Goal: Find specific page/section: Find specific page/section

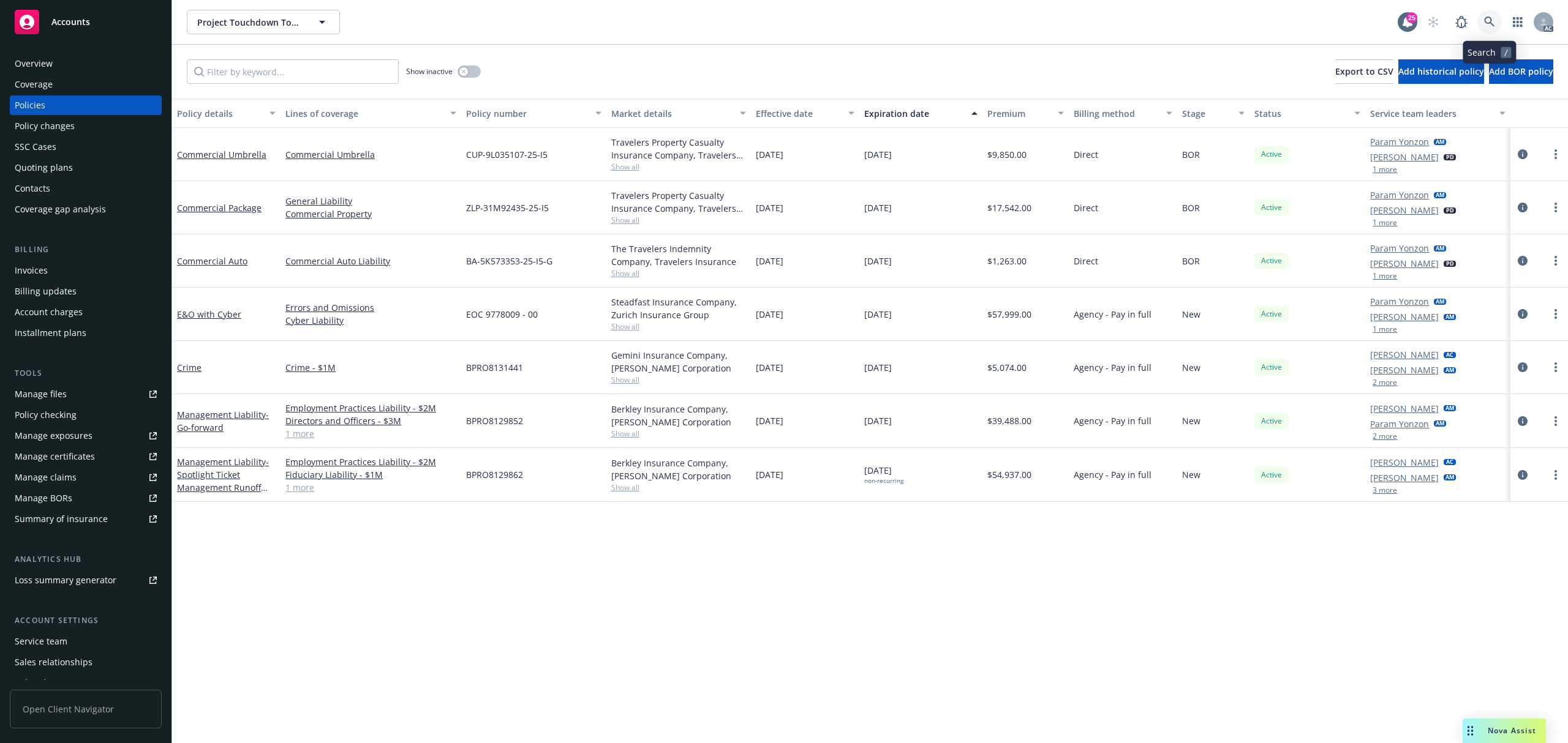
click at [1482, 19] on link at bounding box center [1490, 22] width 24 height 24
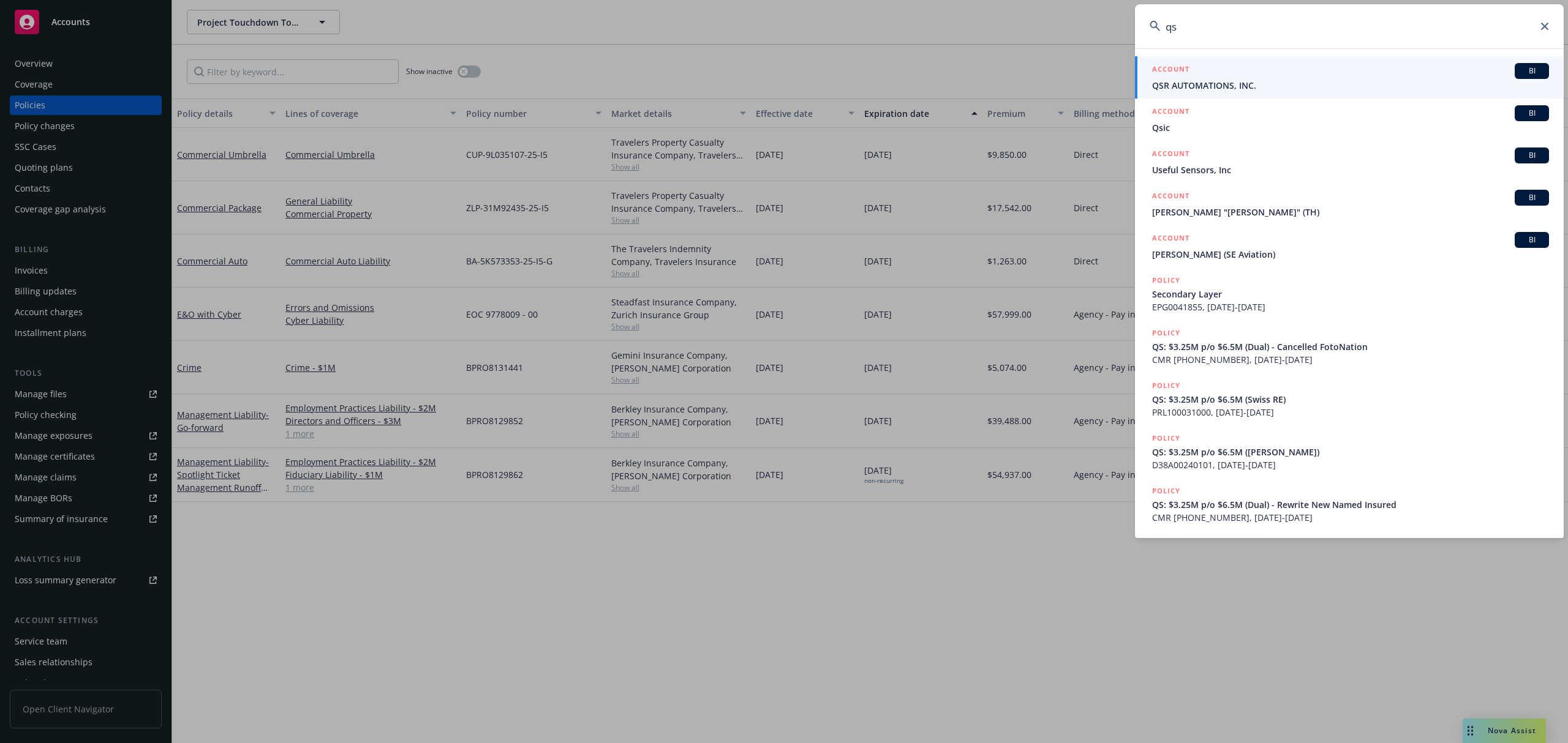
type input "qsr"
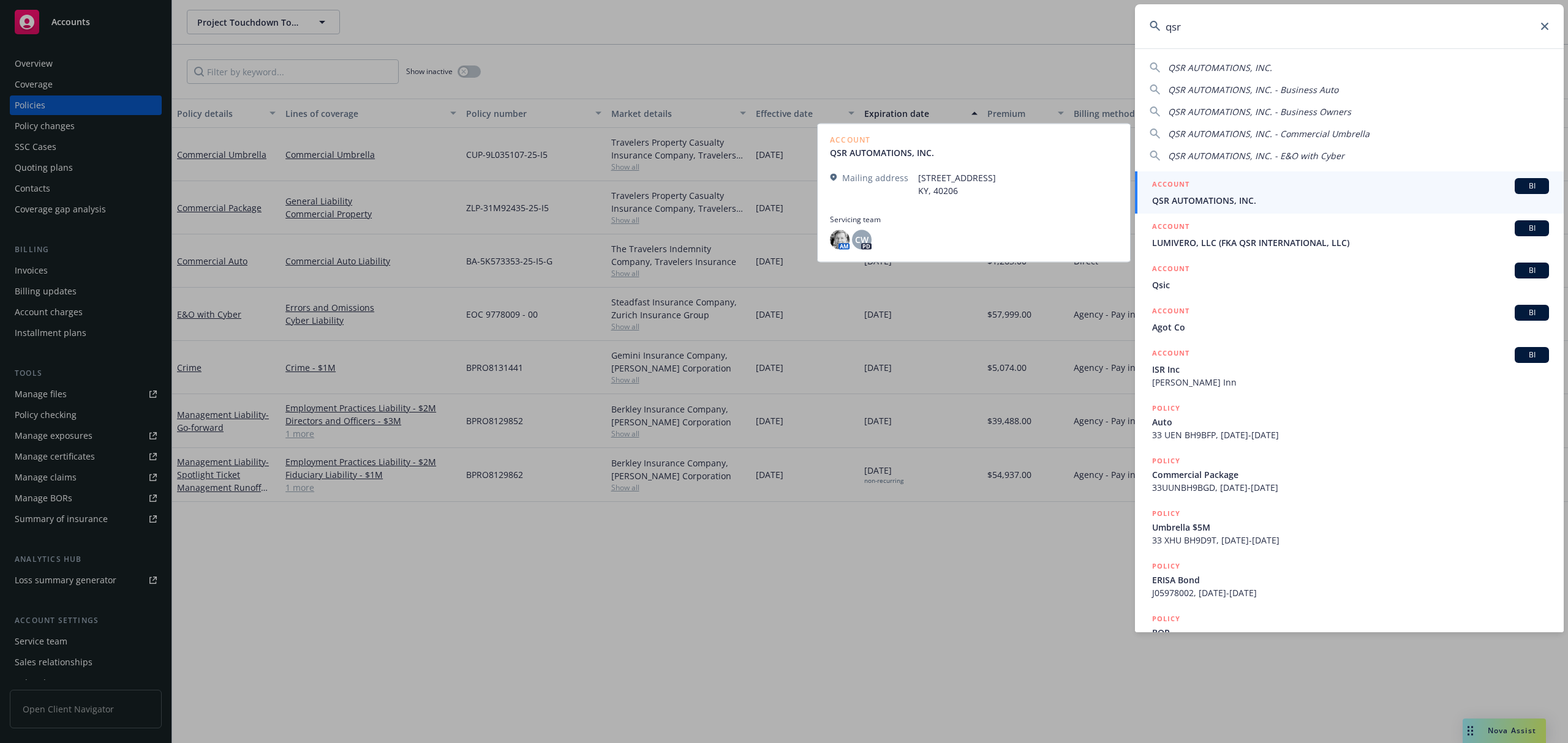
click at [1343, 187] on div "ACCOUNT BI" at bounding box center [1351, 186] width 397 height 16
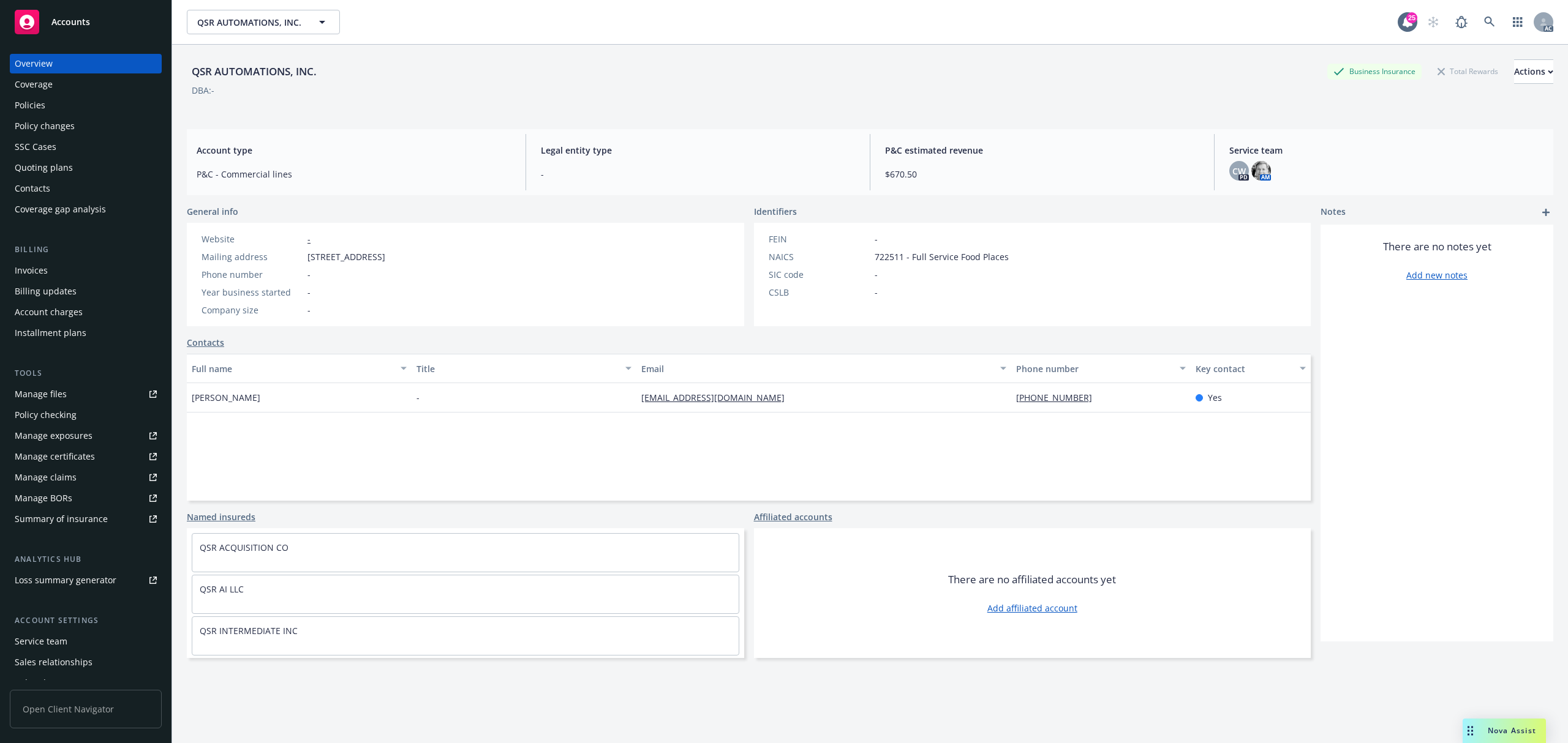
click at [58, 108] on div "Policies" at bounding box center [86, 106] width 142 height 19
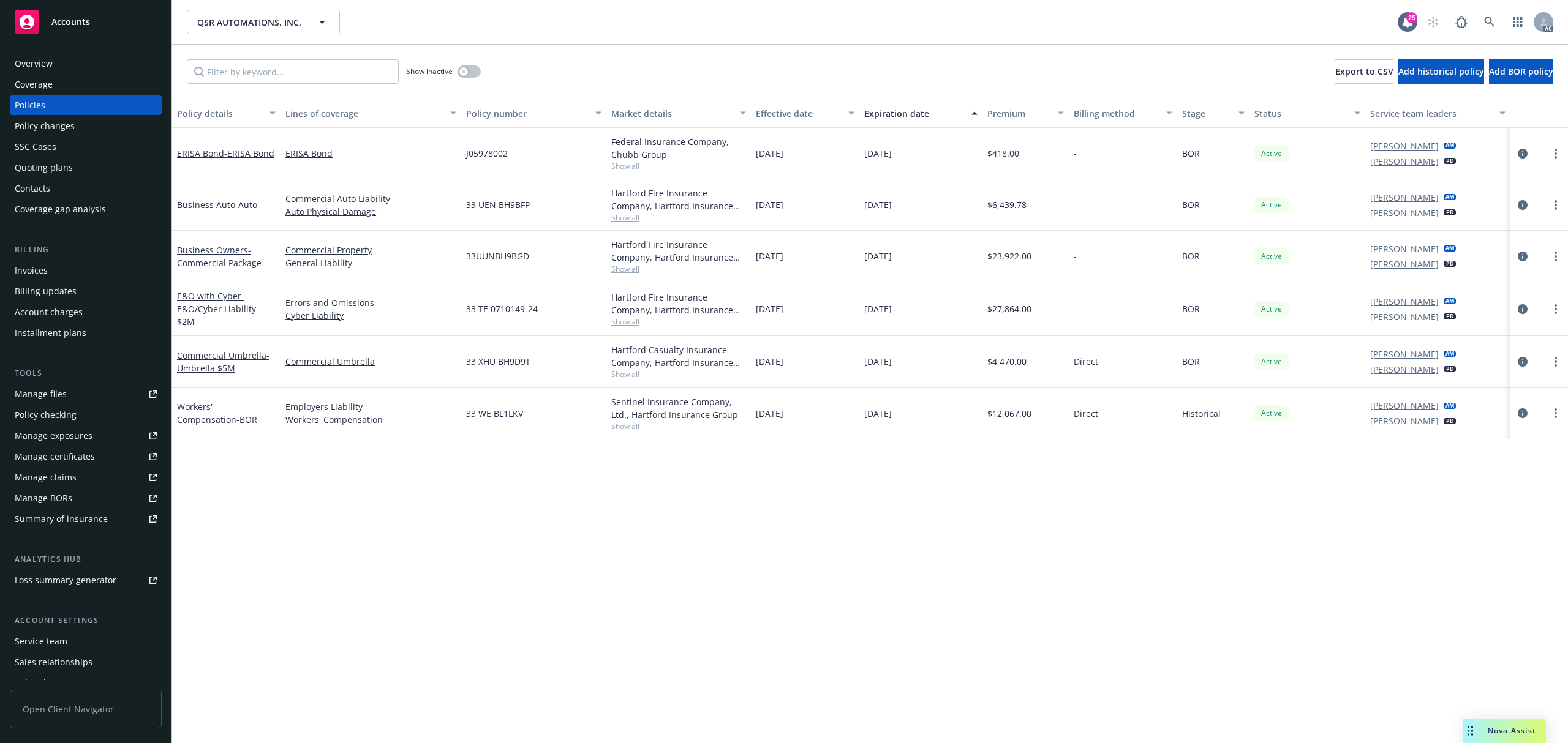
click at [49, 60] on div "Overview" at bounding box center [34, 64] width 38 height 19
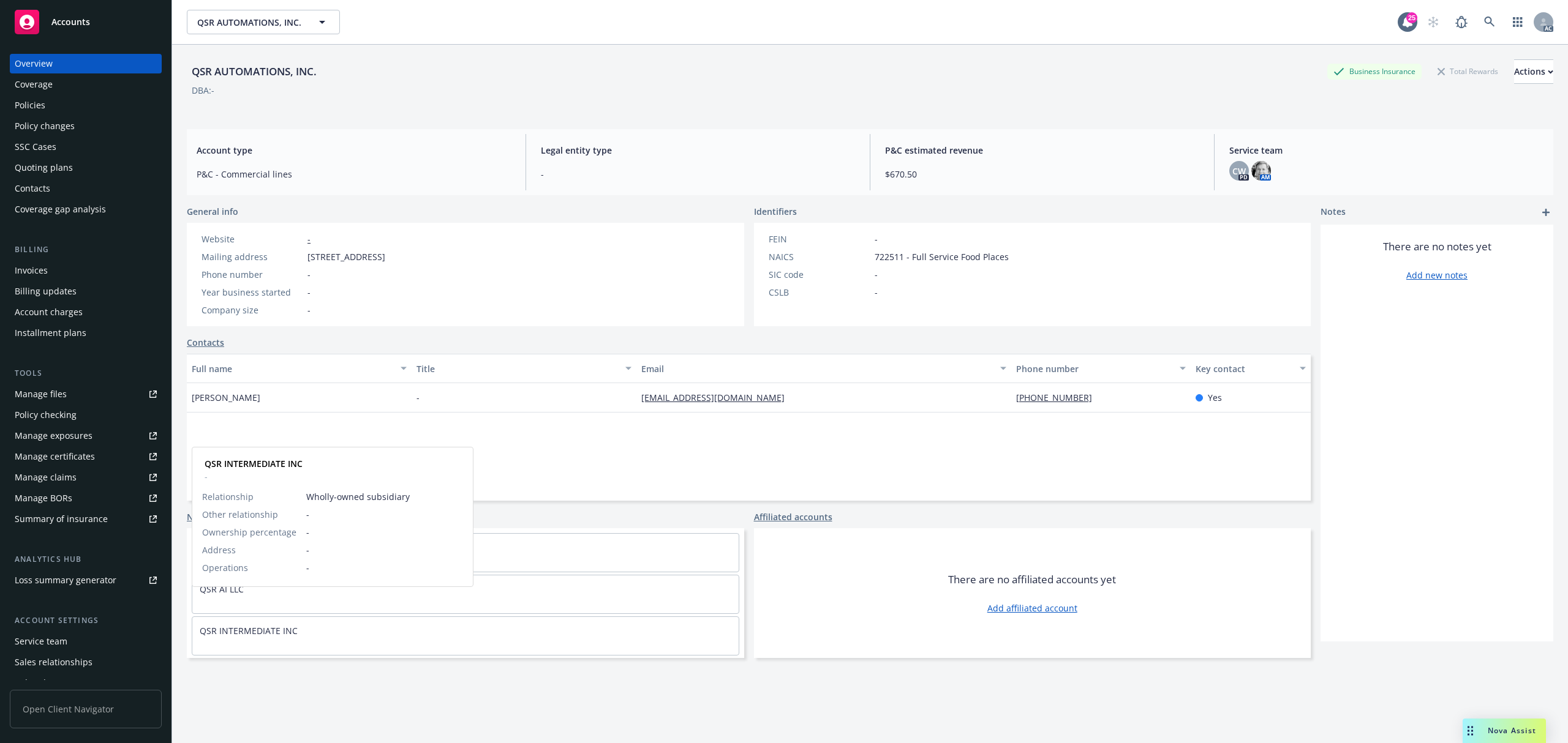
scroll to position [44, 0]
click at [282, 630] on div "QSR HOLDCO LLC" at bounding box center [465, 629] width 546 height 28
click at [270, 630] on link "QSR HOLDCO LLC" at bounding box center [236, 628] width 72 height 11
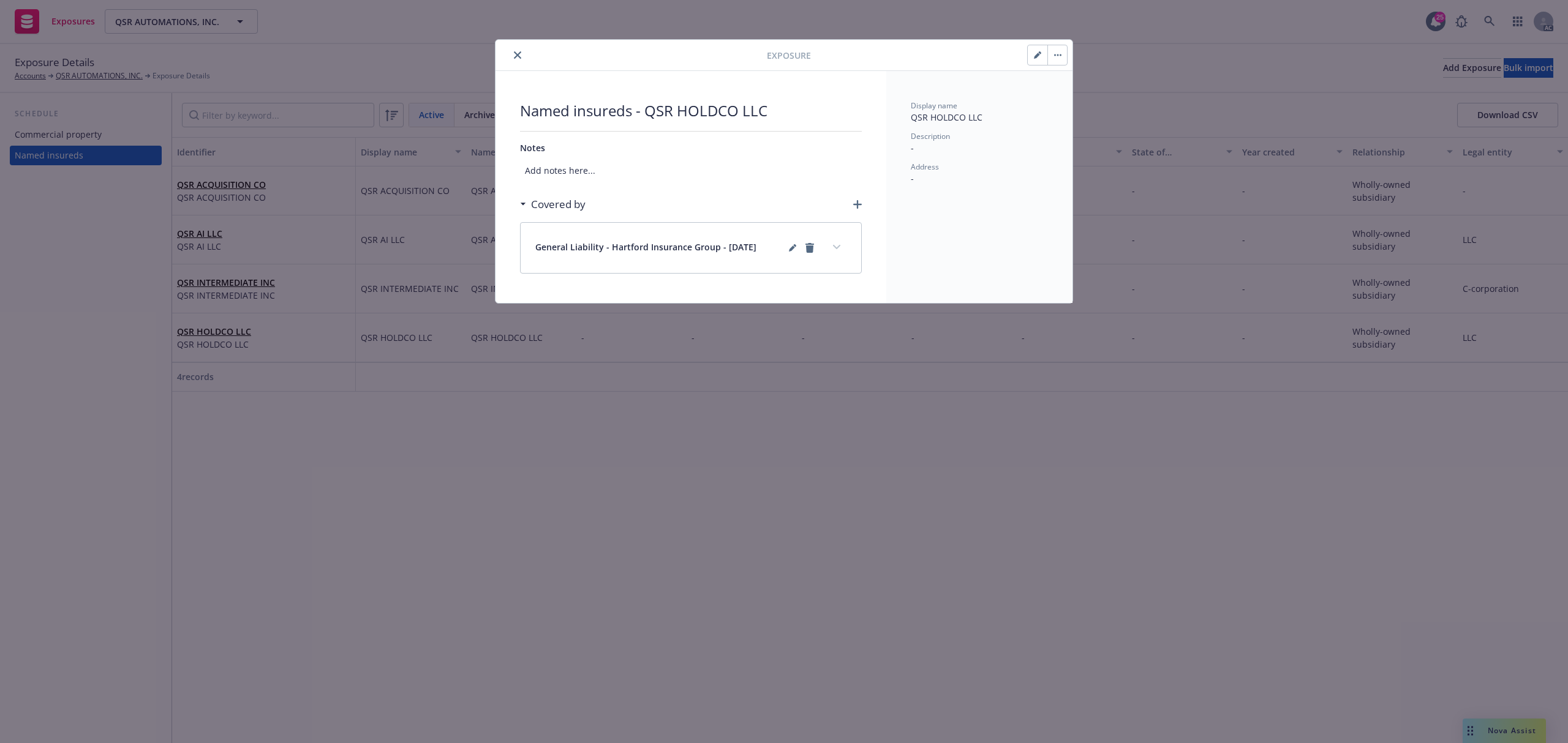
click at [511, 52] on button "close" at bounding box center [517, 55] width 15 height 15
click at [519, 52] on icon "close" at bounding box center [517, 55] width 7 height 7
click at [521, 50] on button "close" at bounding box center [517, 55] width 15 height 15
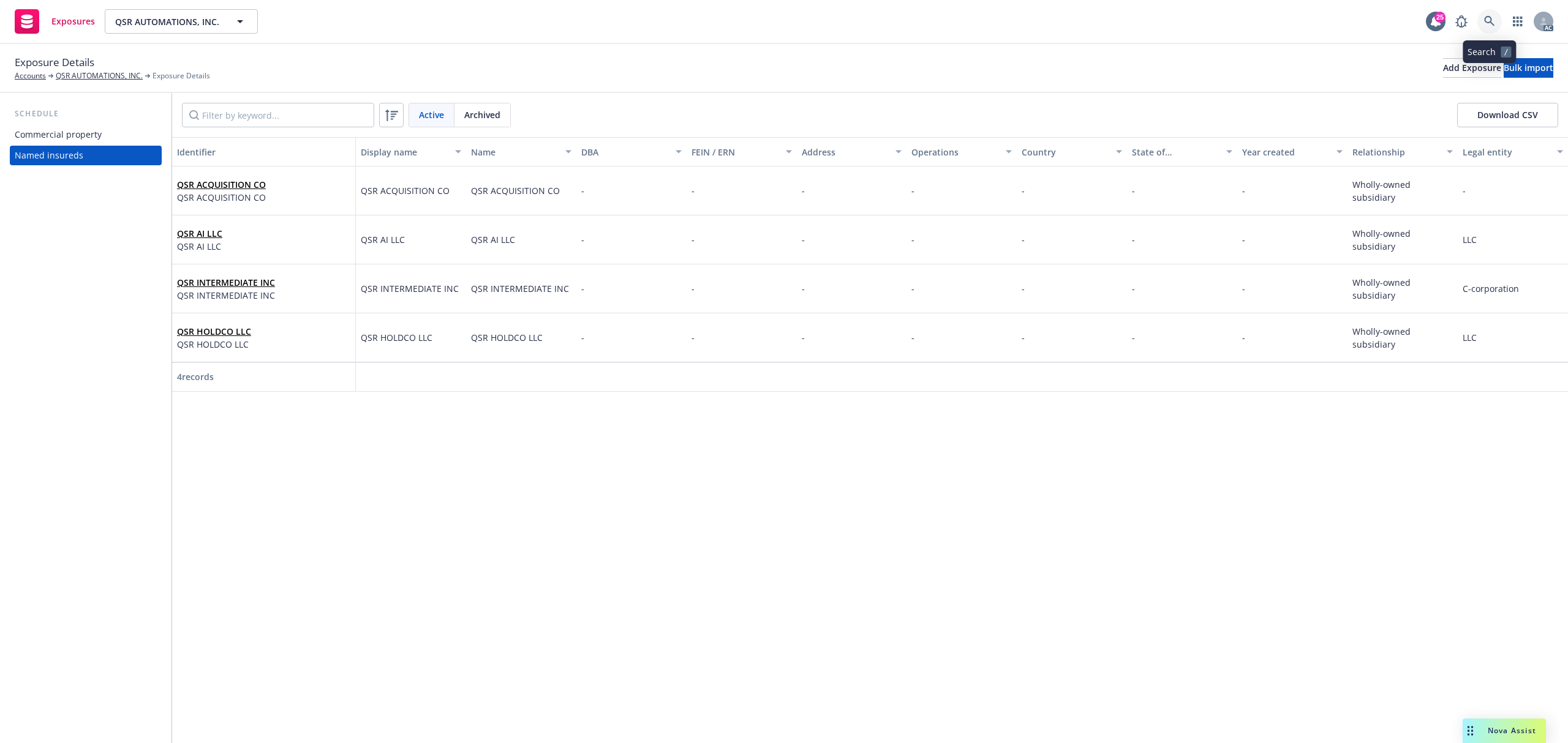
click at [1481, 28] on link at bounding box center [1490, 22] width 24 height 24
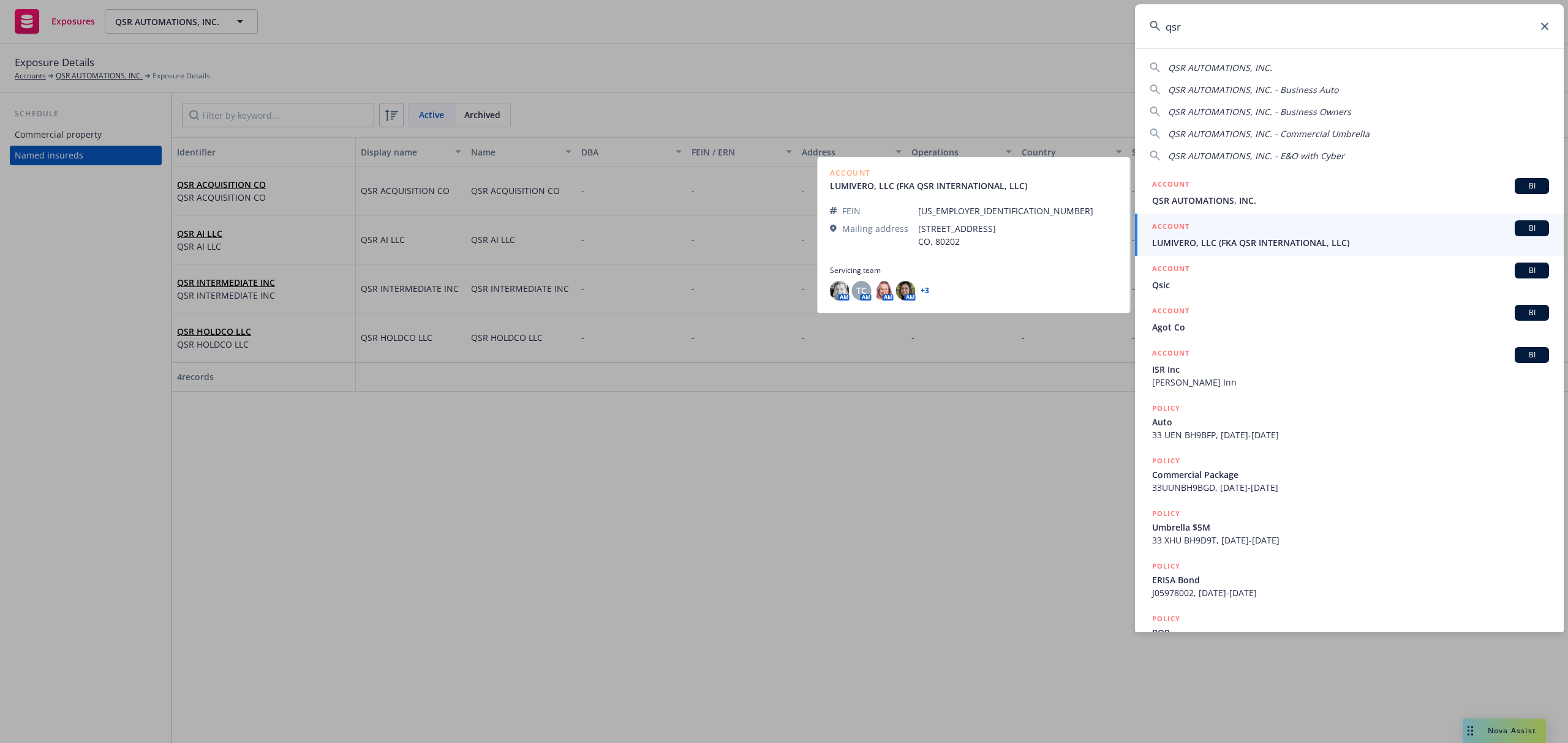
type input "qsr"
click at [1280, 240] on span "LUMIVERO, LLC (FKA QSR INTERNATIONAL, LLC)" at bounding box center [1351, 242] width 397 height 13
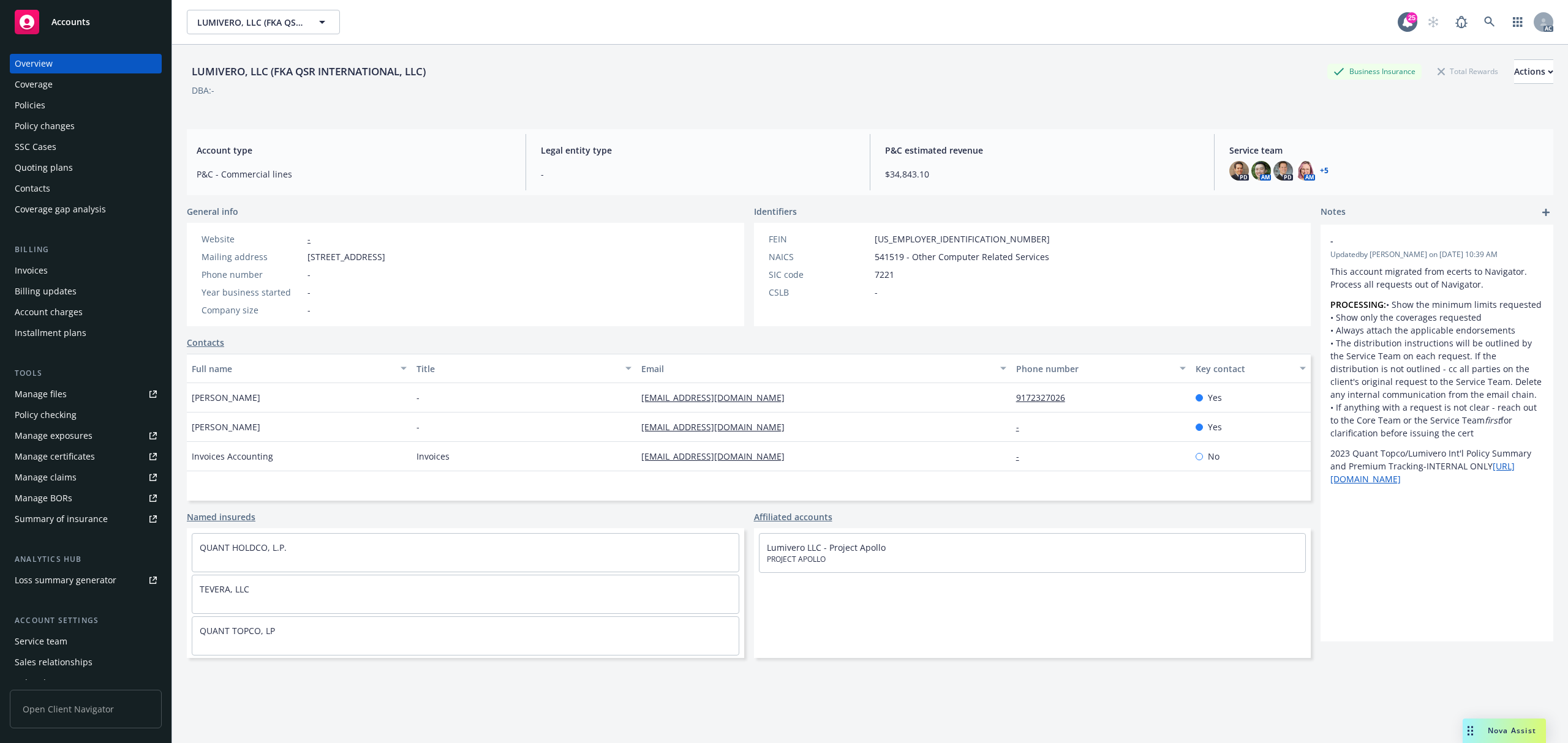
click at [1320, 169] on link "+ 5" at bounding box center [1325, 171] width 9 height 7
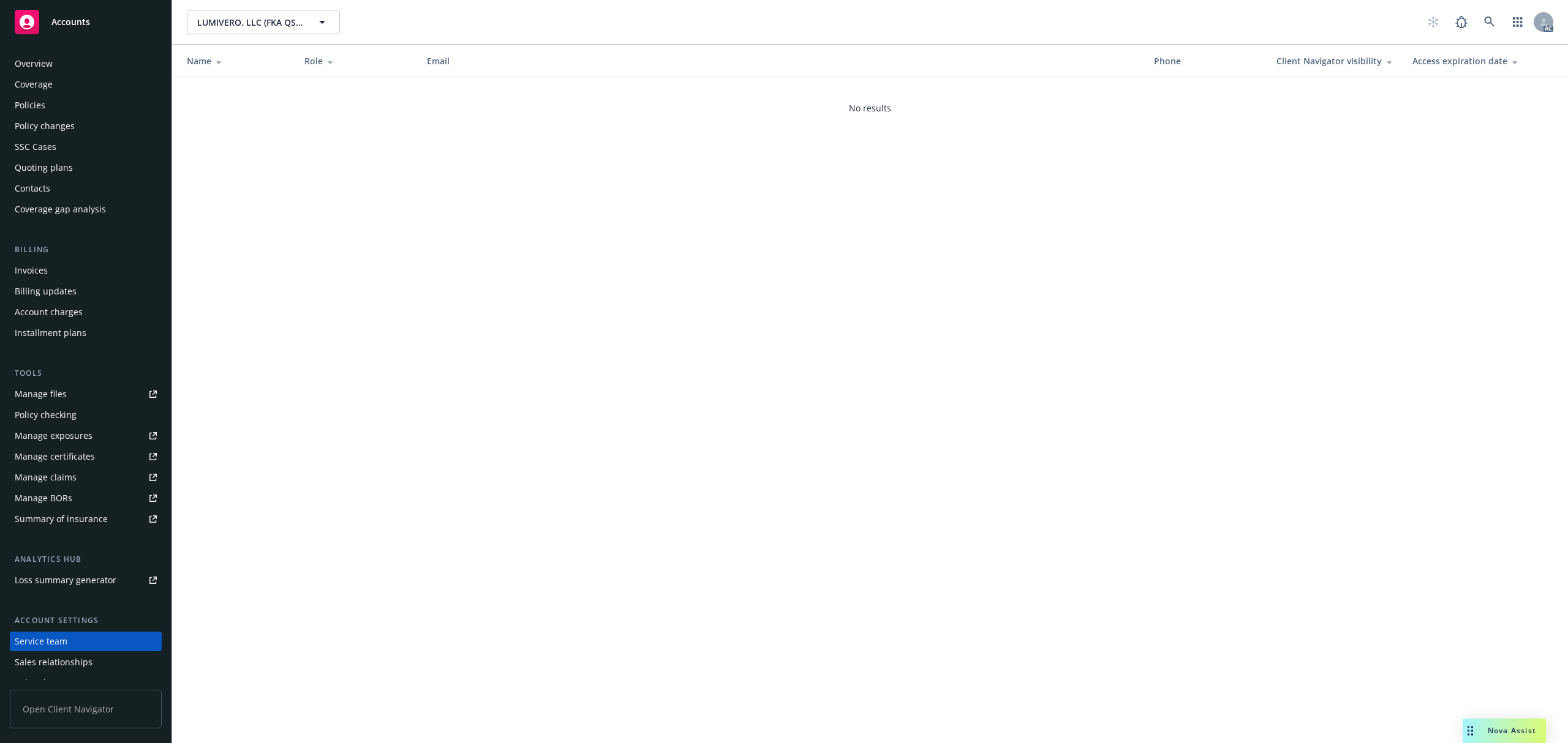
scroll to position [54, 0]
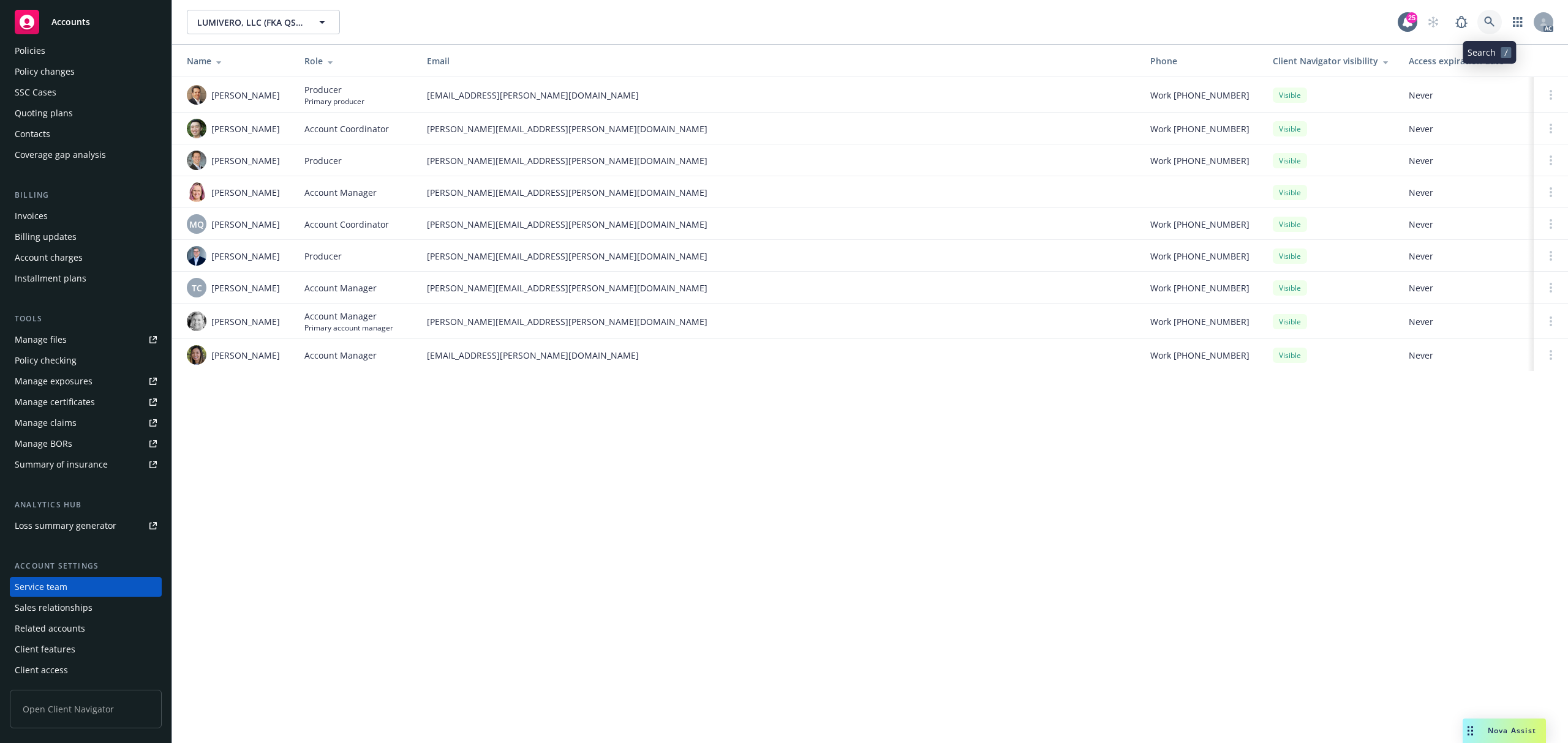
click at [1497, 17] on link at bounding box center [1490, 22] width 24 height 24
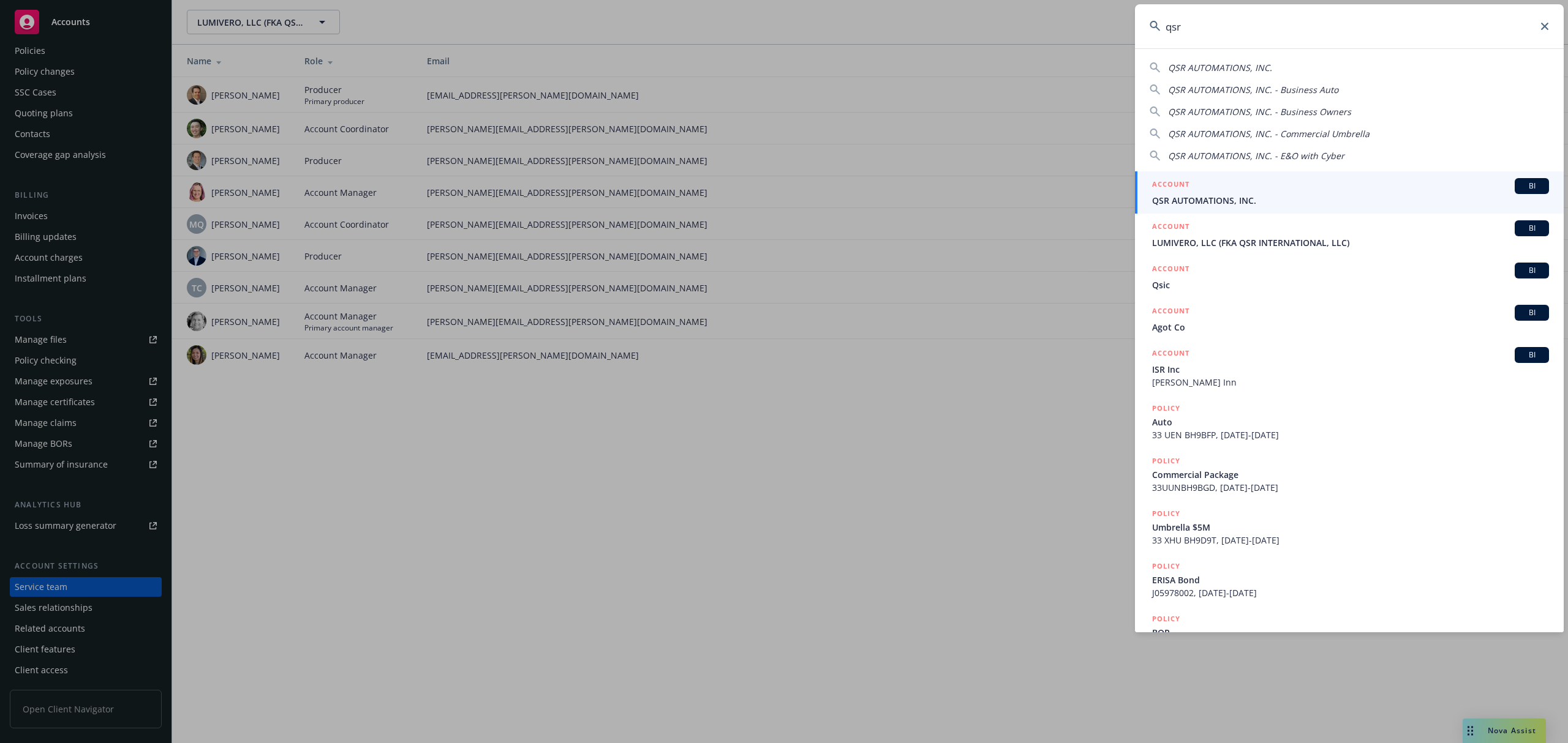
type input "qsr"
click at [1270, 197] on span "QSR AUTOMATIONS, INC." at bounding box center [1351, 201] width 397 height 13
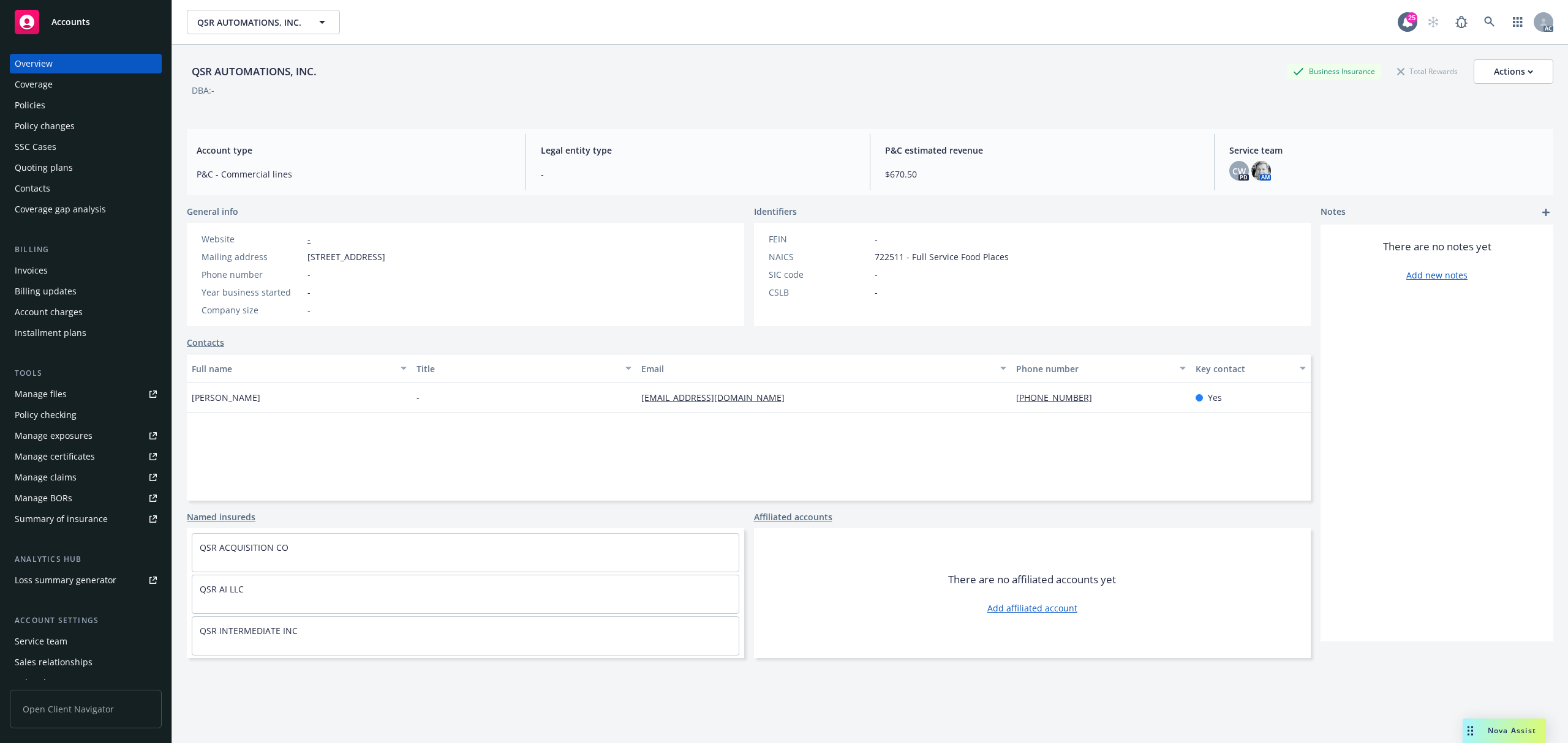
click at [65, 644] on div "Service team" at bounding box center [41, 642] width 52 height 19
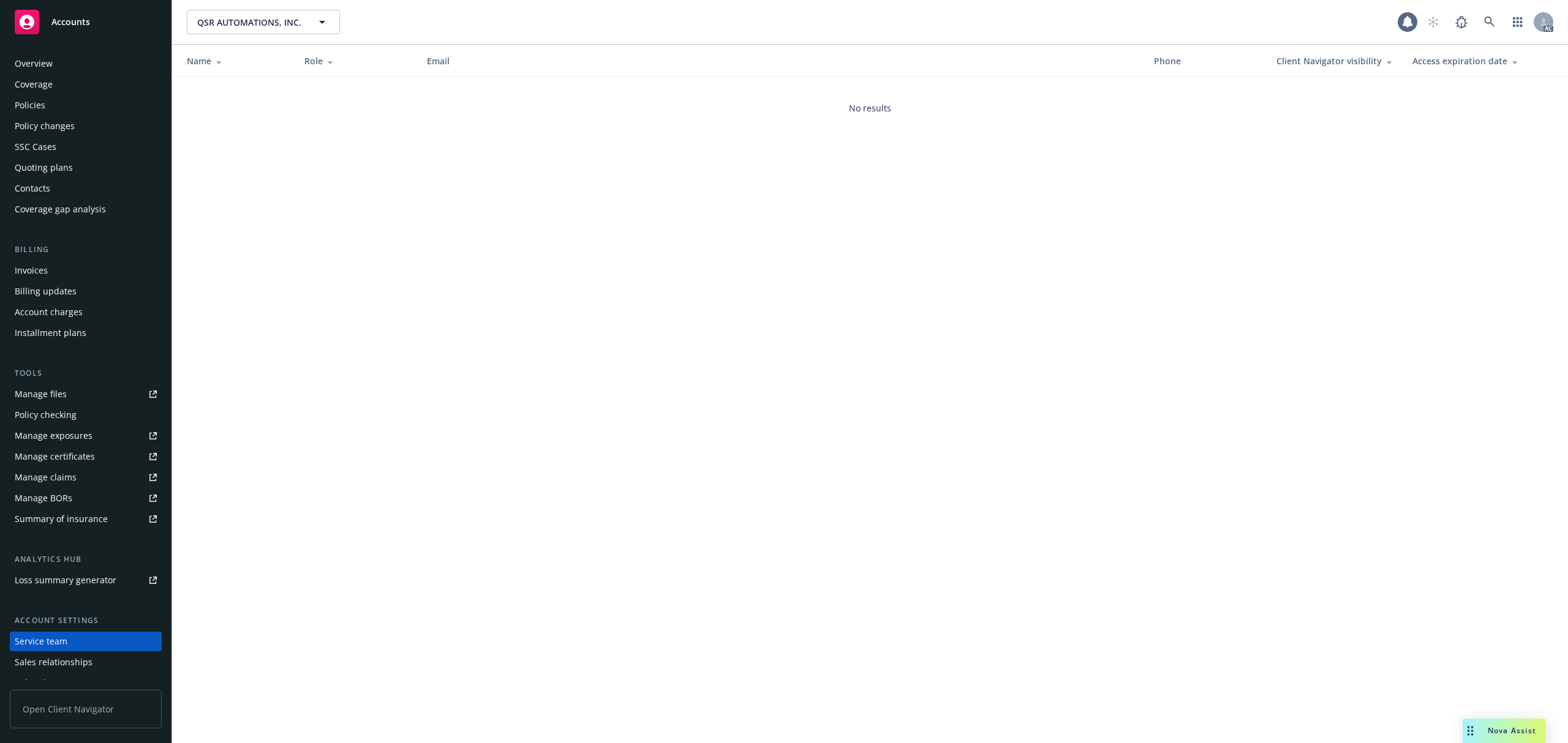
scroll to position [54, 0]
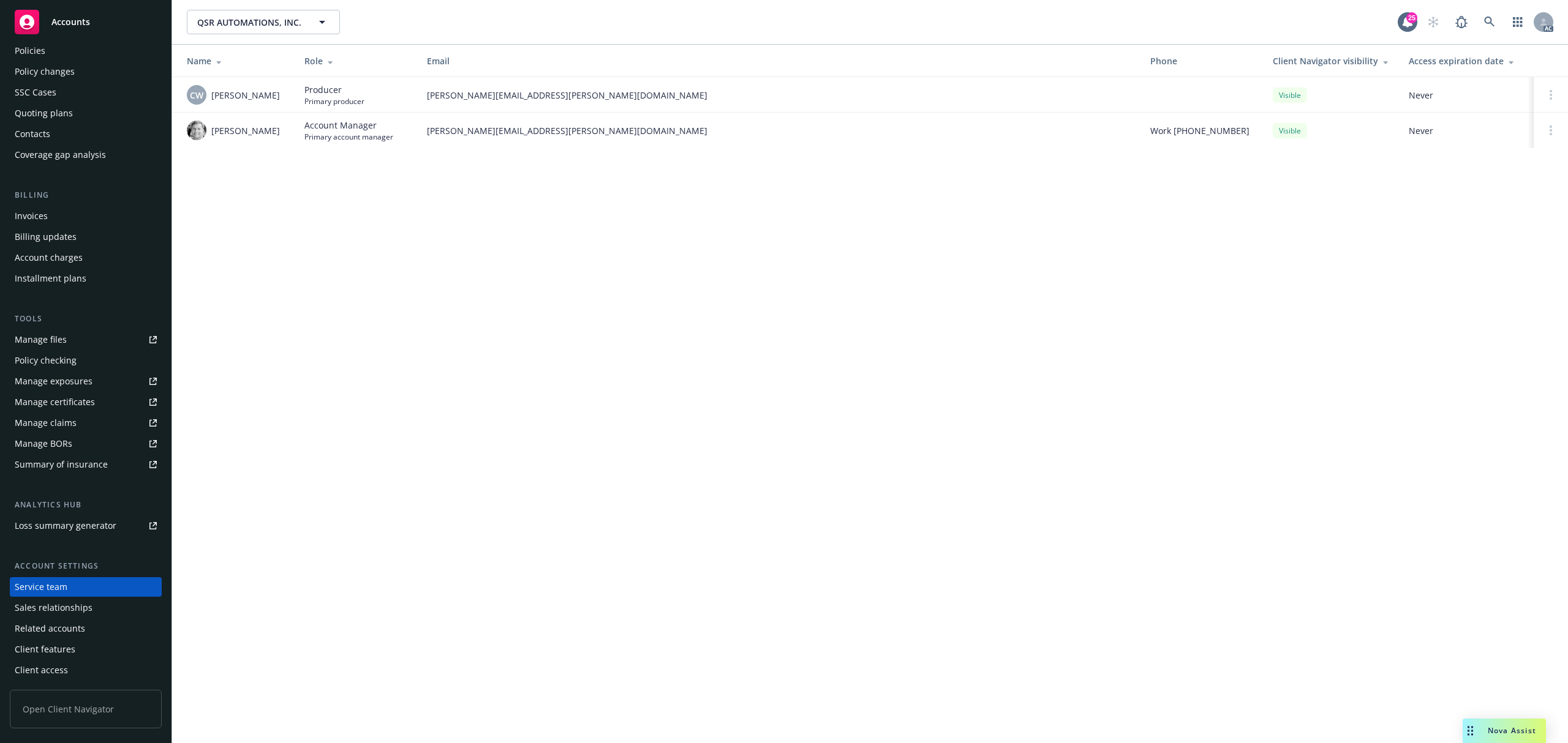
click at [60, 52] on div "Policies" at bounding box center [86, 51] width 142 height 19
